Goal: Task Accomplishment & Management: Use online tool/utility

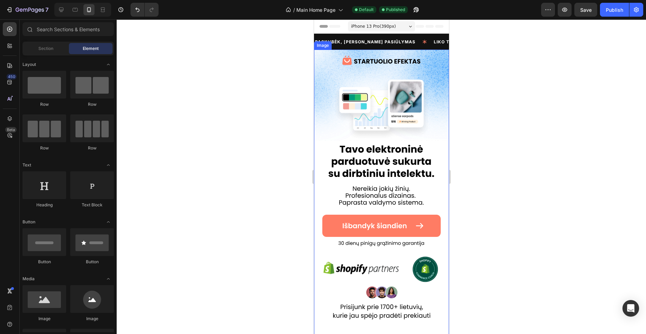
scroll to position [126, 0]
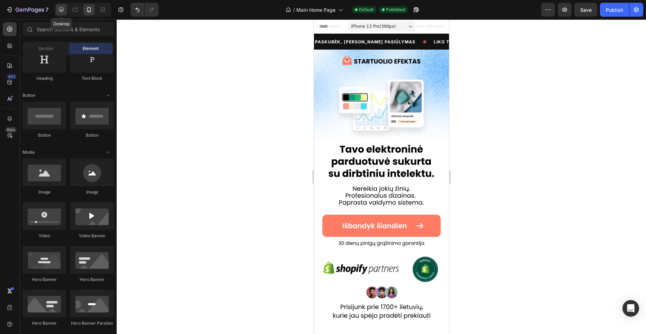
click at [67, 10] on div at bounding box center [61, 9] width 11 height 11
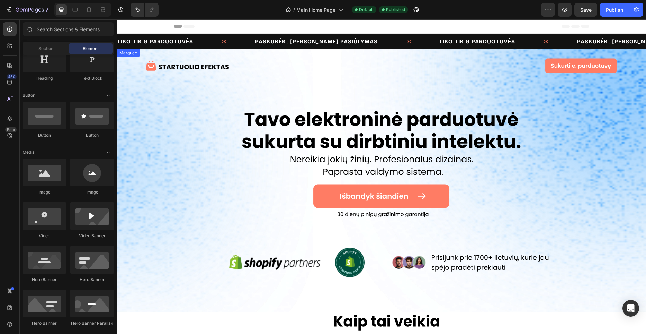
click at [372, 46] on div "PASKUBĖK, RIBOTAS PASIŪLYMAS Text Block" at bounding box center [347, 42] width 185 height 16
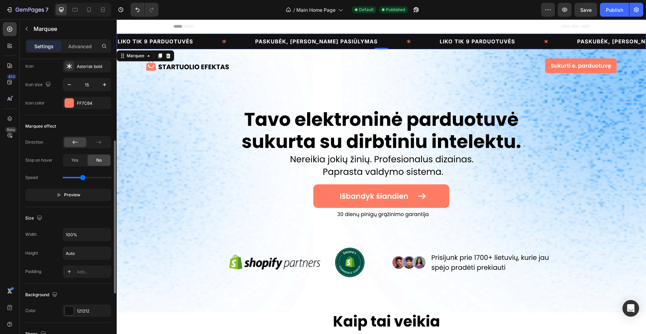
scroll to position [159, 0]
drag, startPoint x: 82, startPoint y: 176, endPoint x: 72, endPoint y: 176, distance: 10.7
click at [72, 176] on input "range" at bounding box center [87, 175] width 48 height 1
type input "0.7"
click at [72, 176] on input "range" at bounding box center [87, 175] width 48 height 1
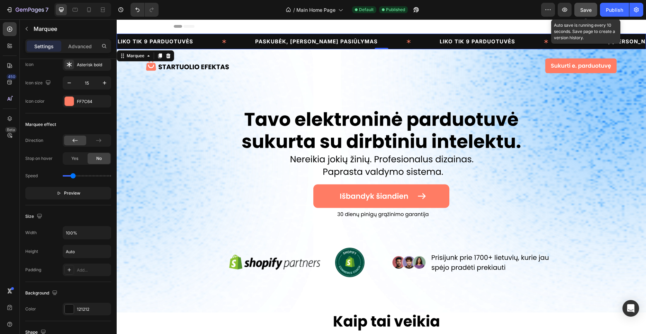
click at [591, 5] on button "Save" at bounding box center [586, 10] width 23 height 14
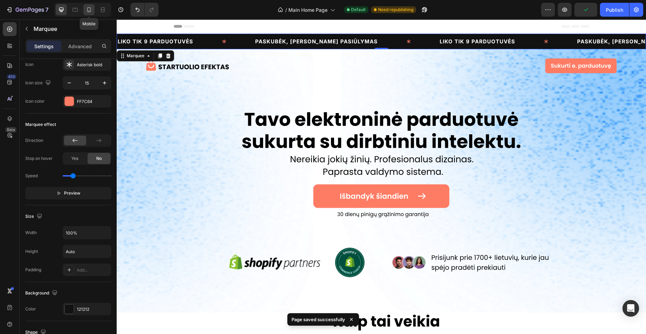
click at [91, 11] on icon at bounding box center [89, 9] width 4 height 5
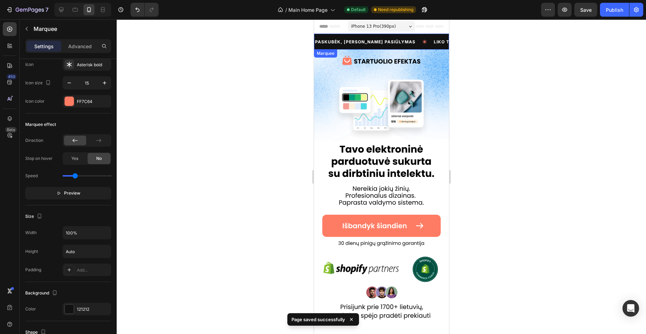
click at [402, 48] on div "PASKUBĖK, RIBOTAS PASIŪLYMAS Text Block" at bounding box center [373, 42] width 119 height 16
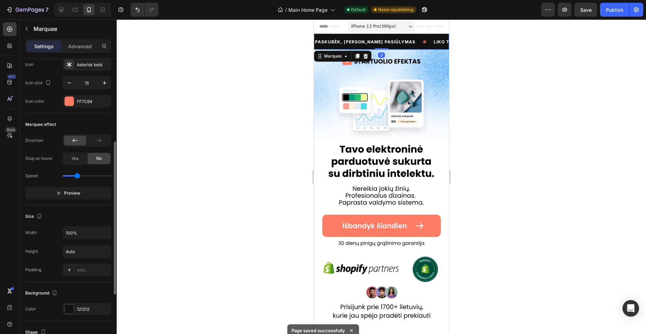
click at [77, 175] on input "range" at bounding box center [87, 175] width 48 height 1
drag, startPoint x: 77, startPoint y: 175, endPoint x: 73, endPoint y: 176, distance: 3.9
click at [73, 176] on input "range" at bounding box center [87, 175] width 48 height 1
type input "0.6"
click at [72, 176] on input "range" at bounding box center [87, 175] width 48 height 1
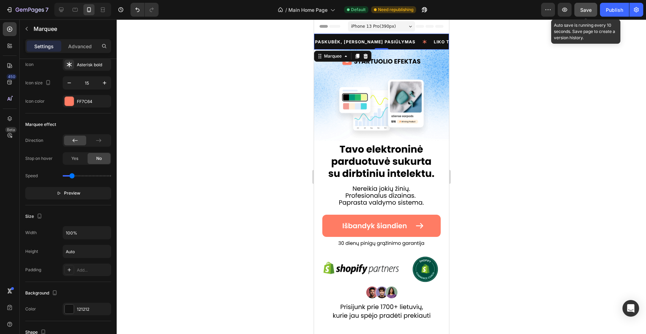
click at [583, 13] on div "Save" at bounding box center [586, 9] width 11 height 7
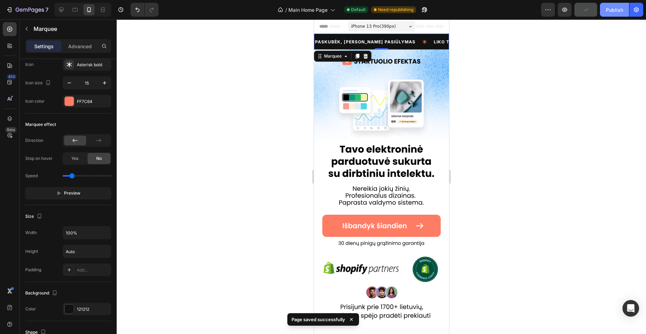
click at [605, 12] on button "Publish" at bounding box center [614, 10] width 29 height 14
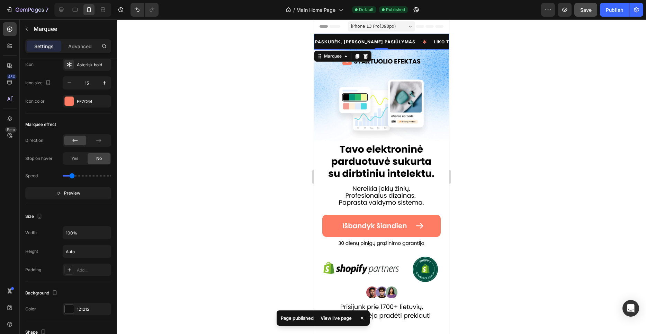
click at [282, 100] on div at bounding box center [382, 176] width 530 height 314
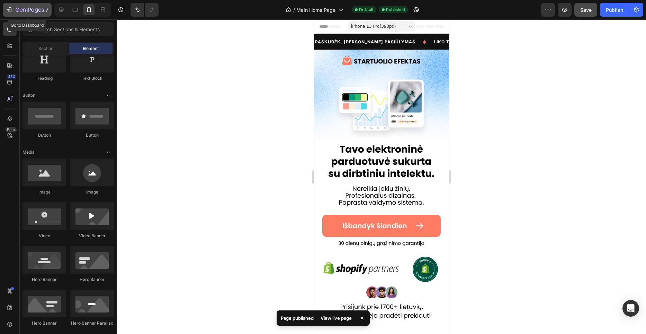
click at [17, 9] on icon "button" at bounding box center [30, 10] width 28 height 6
